Goal: Task Accomplishment & Management: Manage account settings

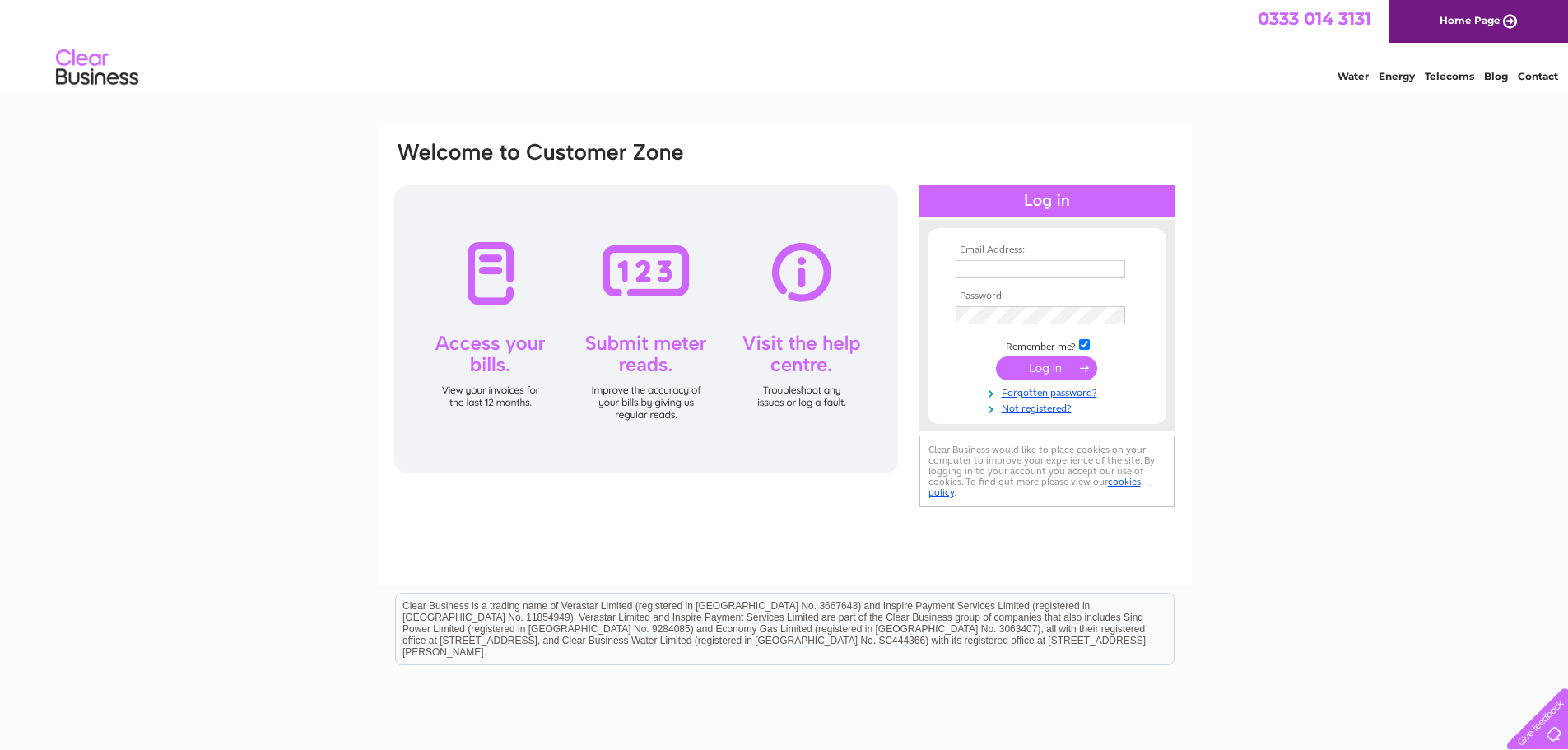
type input "[EMAIL_ADDRESS][DOMAIN_NAME]"
click at [1033, 365] on input "submit" at bounding box center [1047, 368] width 102 height 23
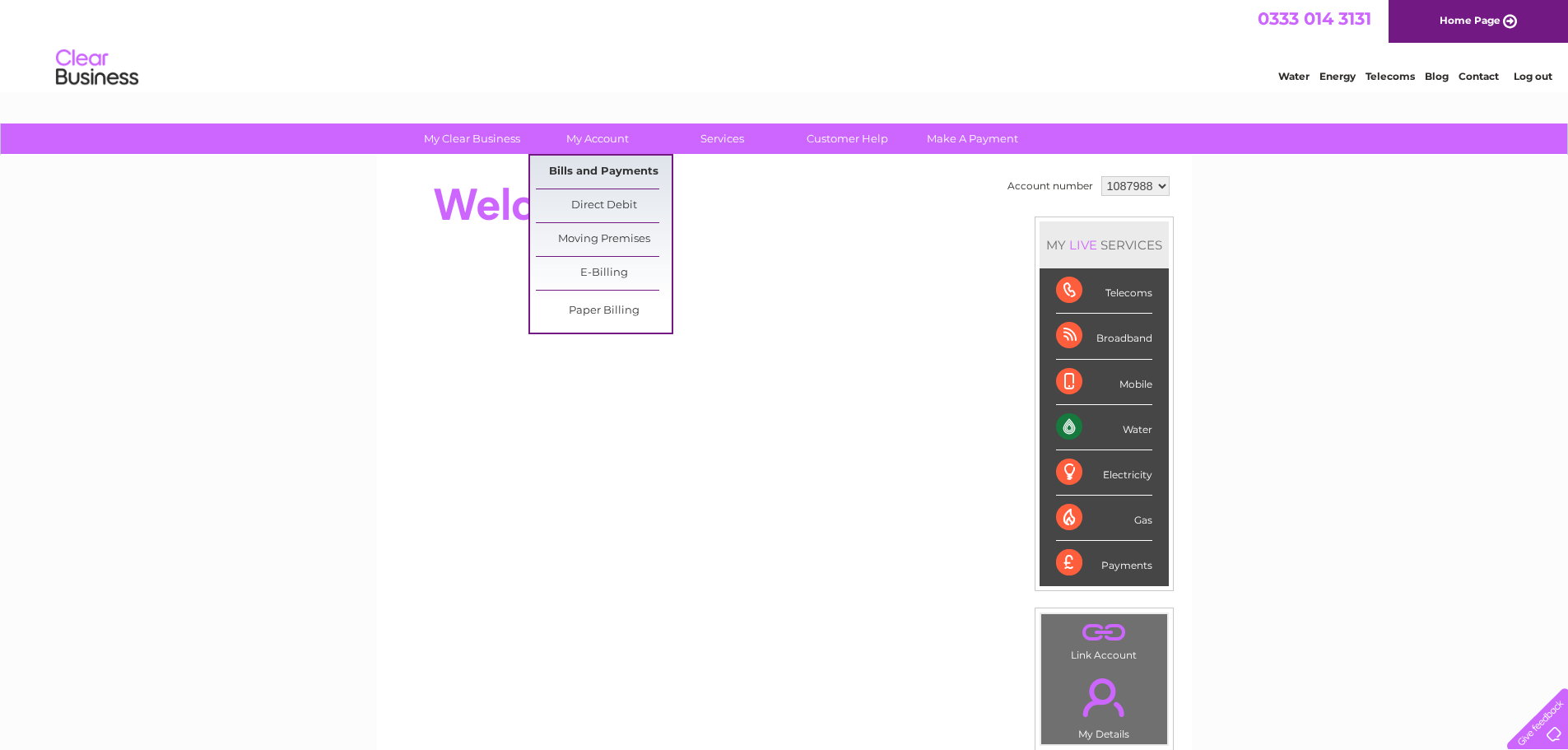
click at [600, 168] on link "Bills and Payments" at bounding box center [604, 172] width 136 height 33
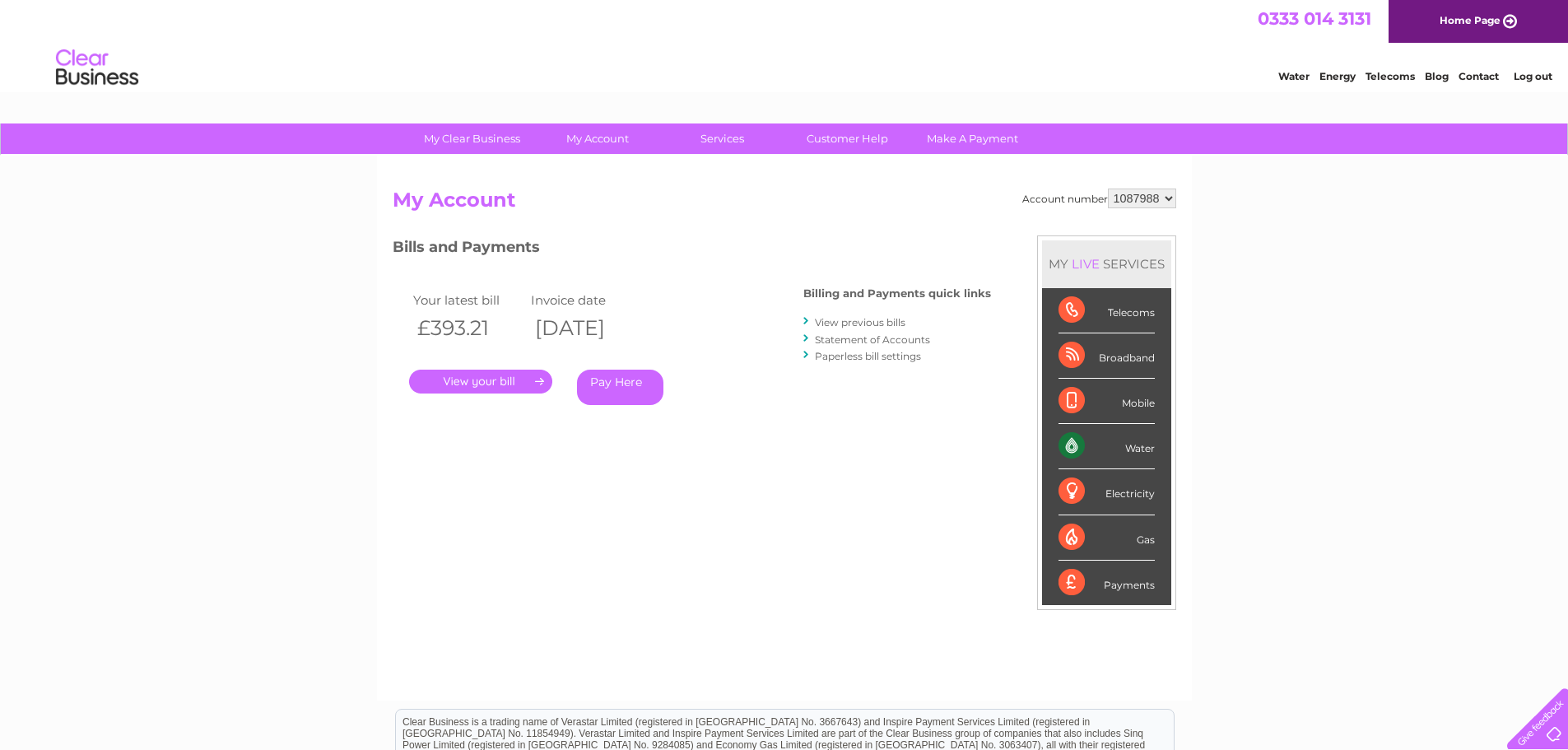
click at [496, 384] on link "." at bounding box center [480, 382] width 144 height 24
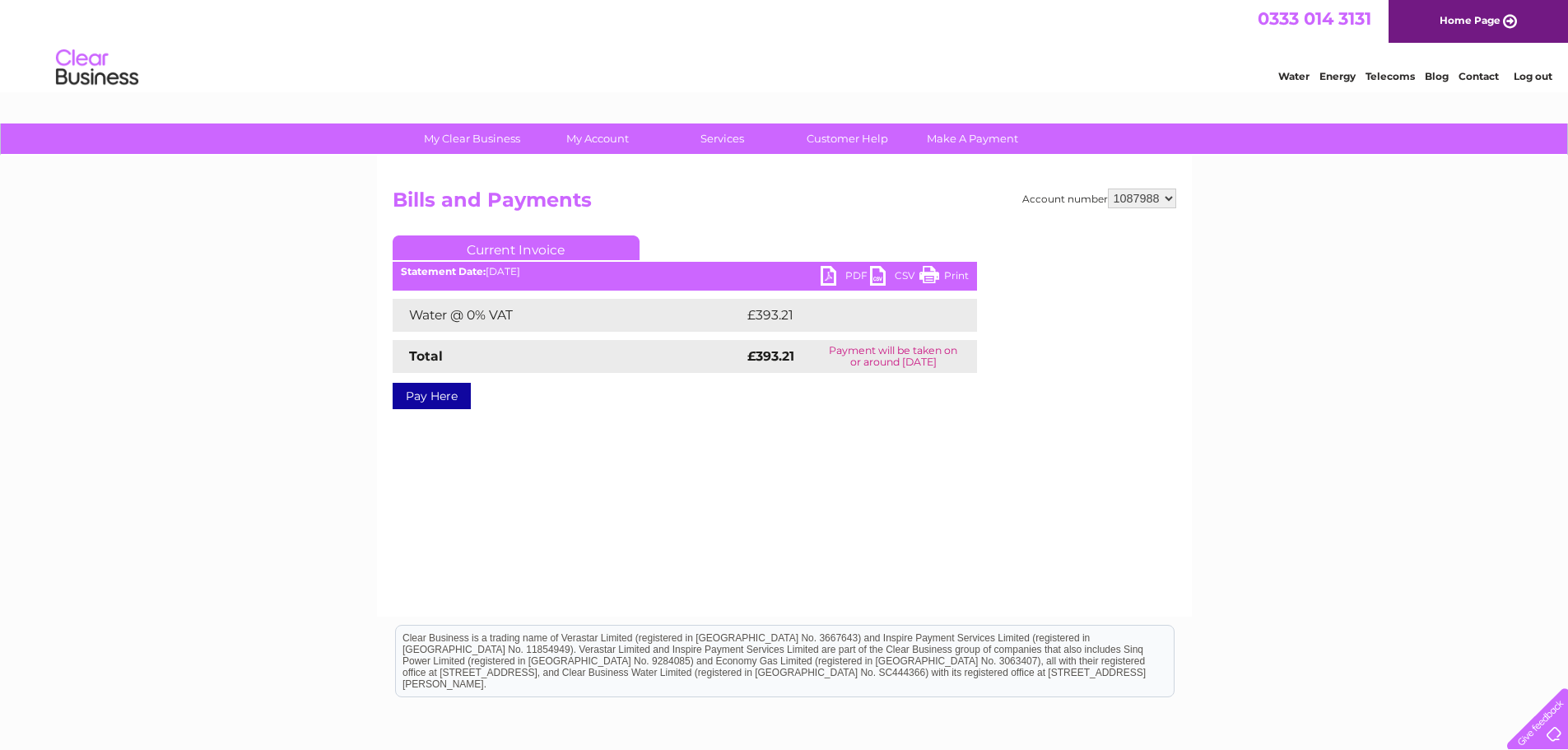
click at [843, 276] on link "PDF" at bounding box center [845, 278] width 50 height 24
